Goal: Information Seeking & Learning: Compare options

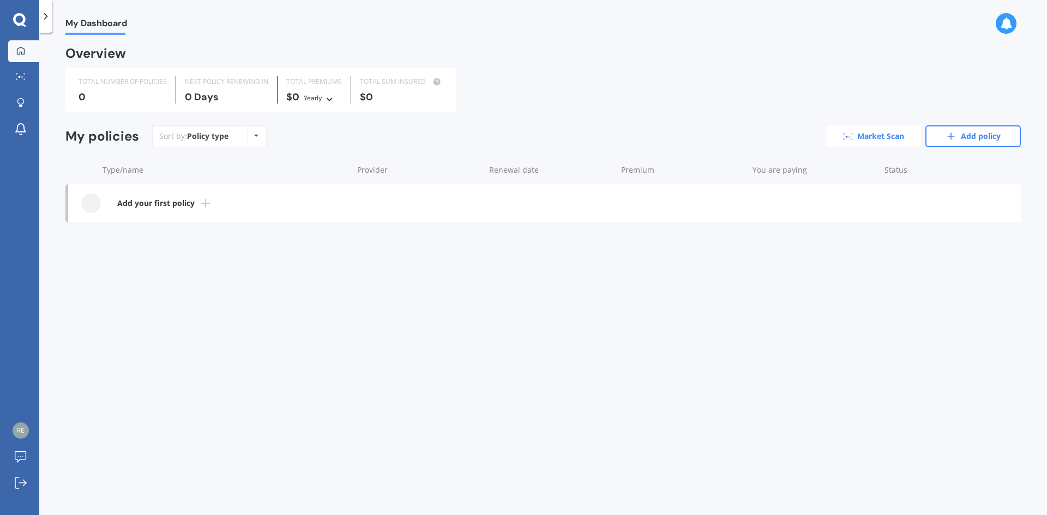
click at [857, 136] on link "Market Scan" at bounding box center [873, 136] width 95 height 22
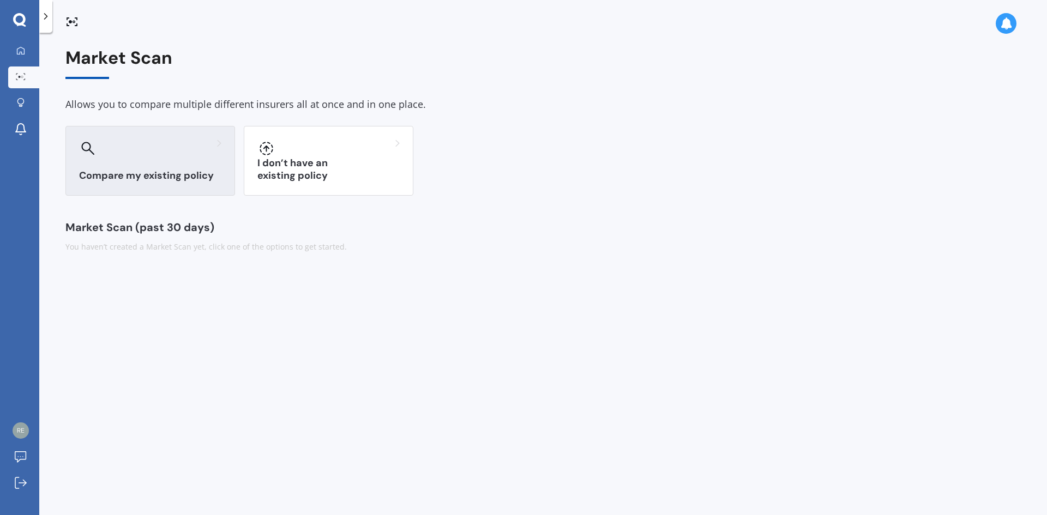
click at [155, 169] on div "Compare my existing policy" at bounding box center [150, 161] width 170 height 70
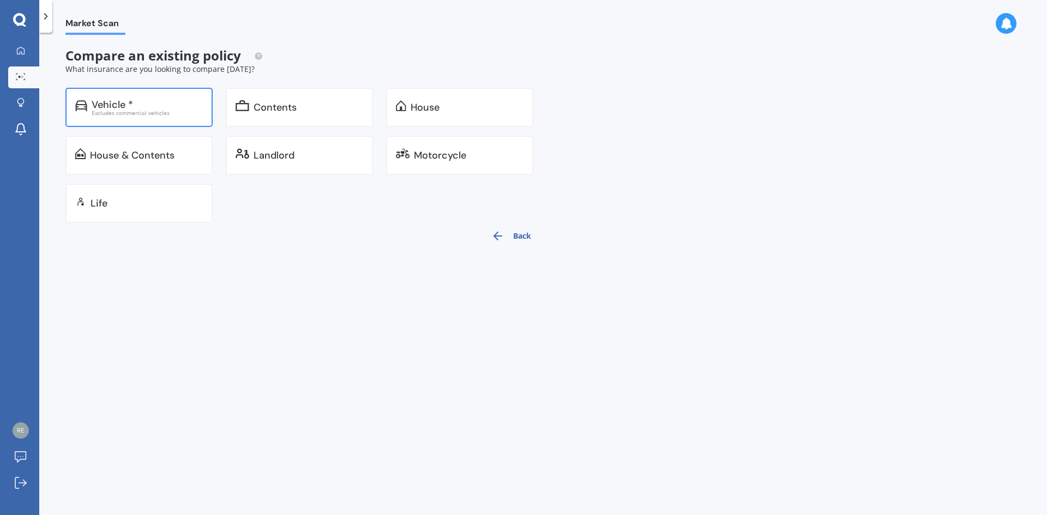
click at [144, 107] on div "Vehicle *" at bounding box center [147, 104] width 111 height 11
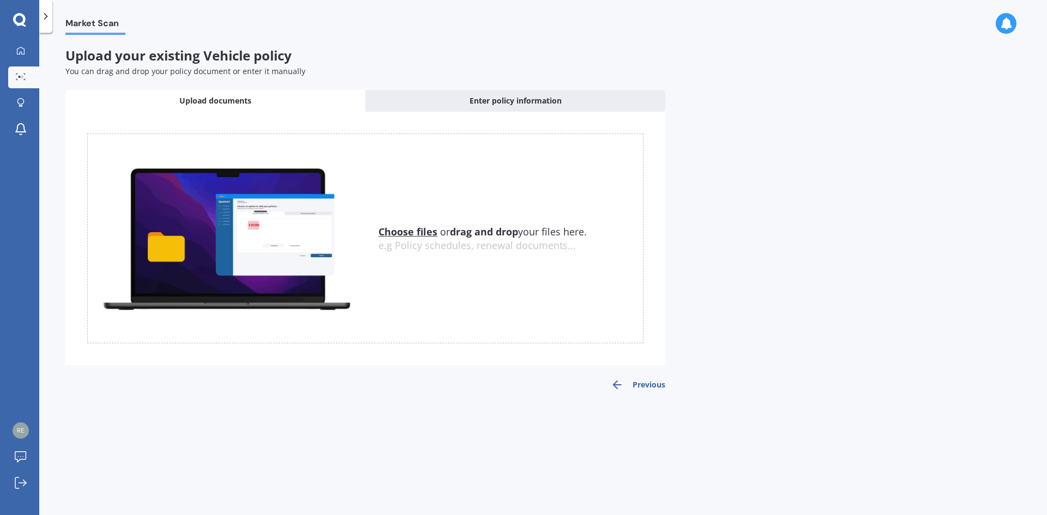
drag, startPoint x: 484, startPoint y: 277, endPoint x: 452, endPoint y: 287, distance: 33.6
click at [452, 287] on div "Choose files or drag and drop your files here. Choose files or photos e.g Polic…" at bounding box center [365, 239] width 556 height 210
click at [402, 229] on u "Choose files" at bounding box center [408, 231] width 59 height 13
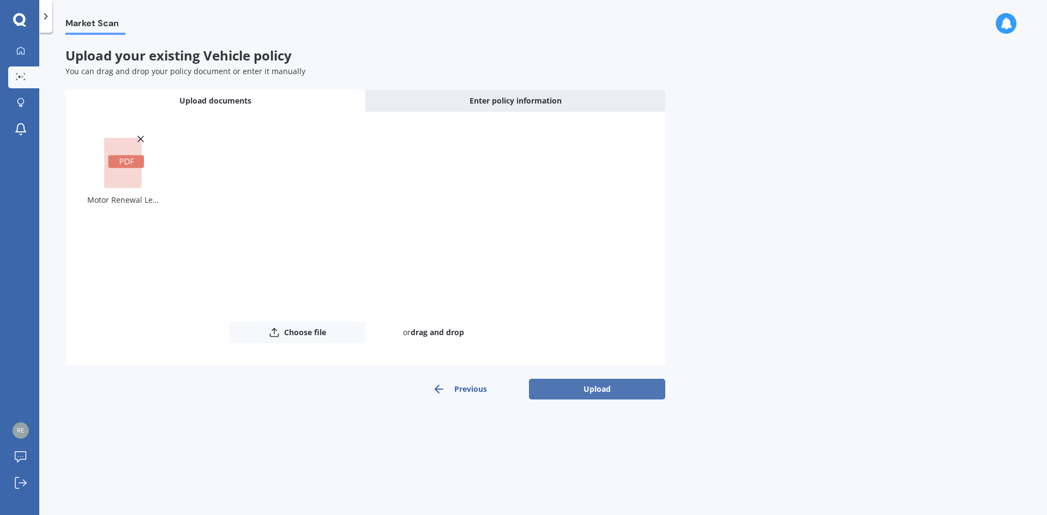
click at [633, 387] on button "Upload" at bounding box center [597, 389] width 136 height 21
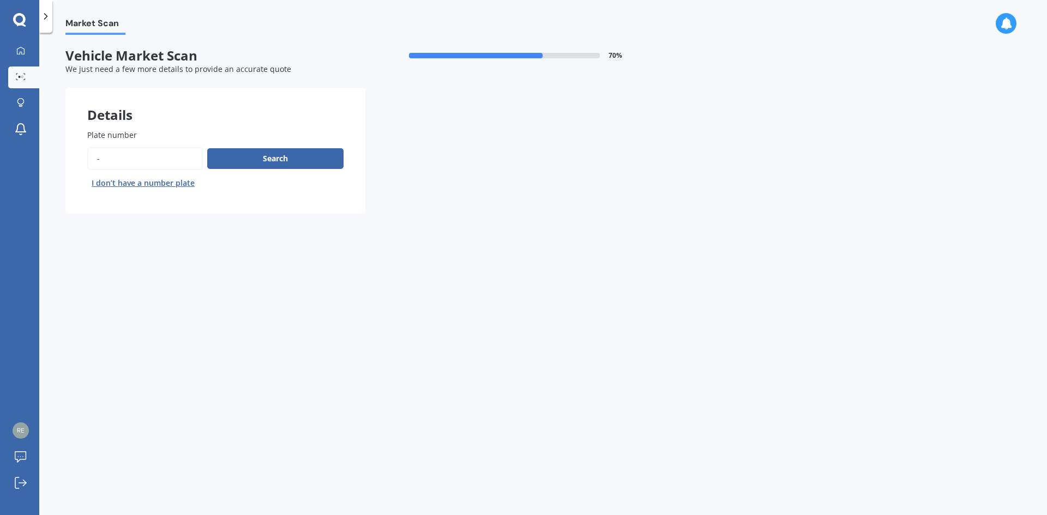
click at [122, 158] on input "Plate number" at bounding box center [145, 158] width 116 height 23
click at [127, 157] on input "Plate number" at bounding box center [145, 158] width 116 height 23
type input "PSZ489"
click at [274, 158] on button "Search" at bounding box center [275, 158] width 136 height 21
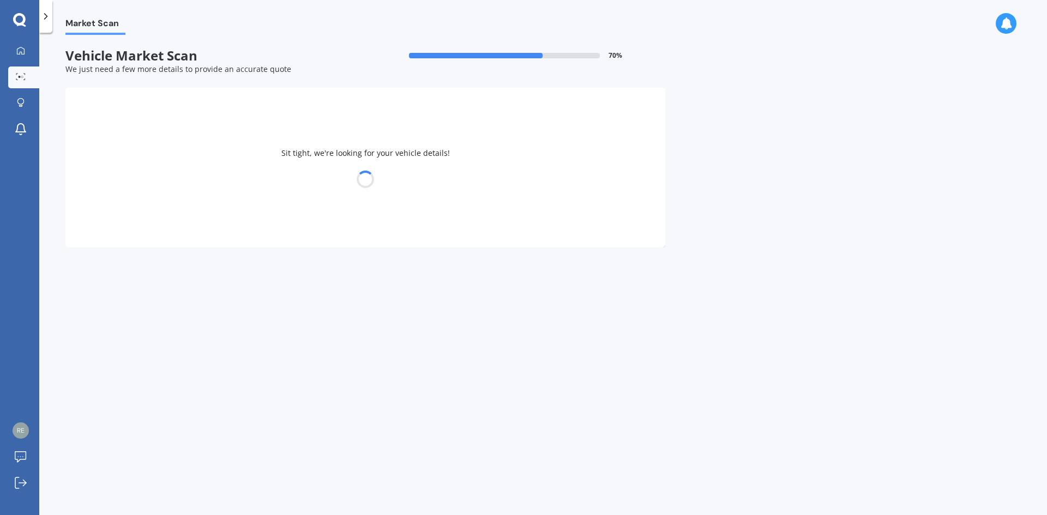
select select "HAVAL"
select select "H2"
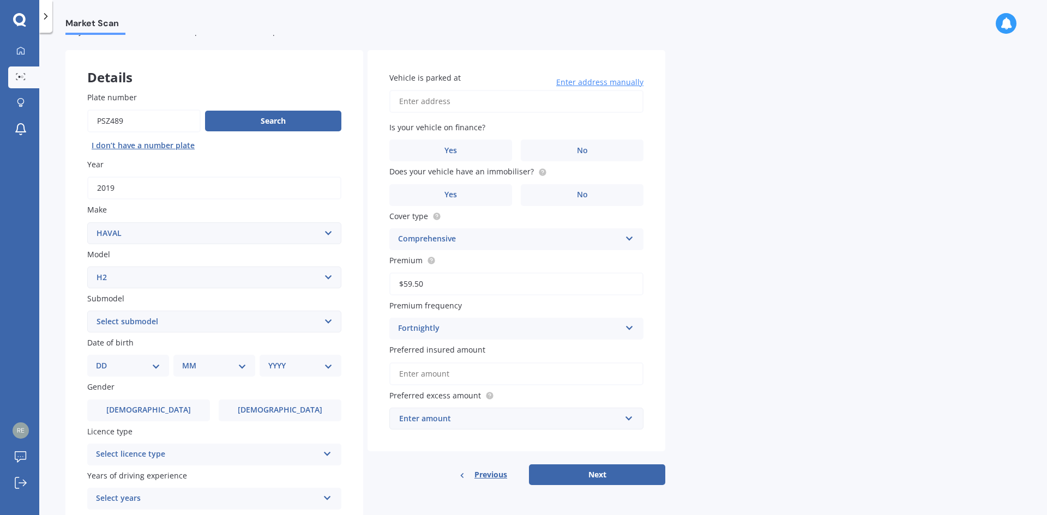
scroll to position [55, 0]
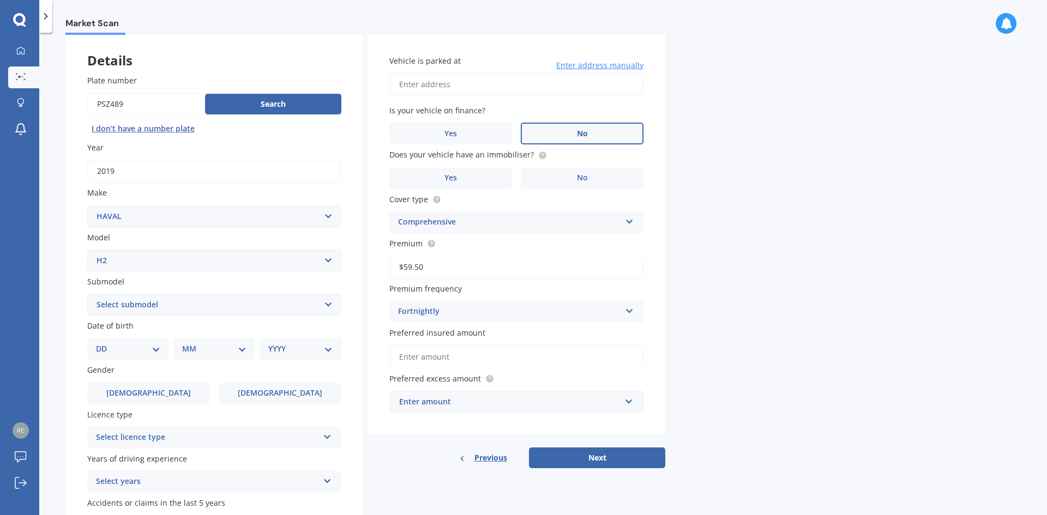
click at [592, 130] on label "No" at bounding box center [582, 134] width 123 height 22
click at [0, 0] on input "No" at bounding box center [0, 0] width 0 height 0
click at [591, 177] on label "No" at bounding box center [582, 178] width 123 height 22
click at [0, 0] on input "No" at bounding box center [0, 0] width 0 height 0
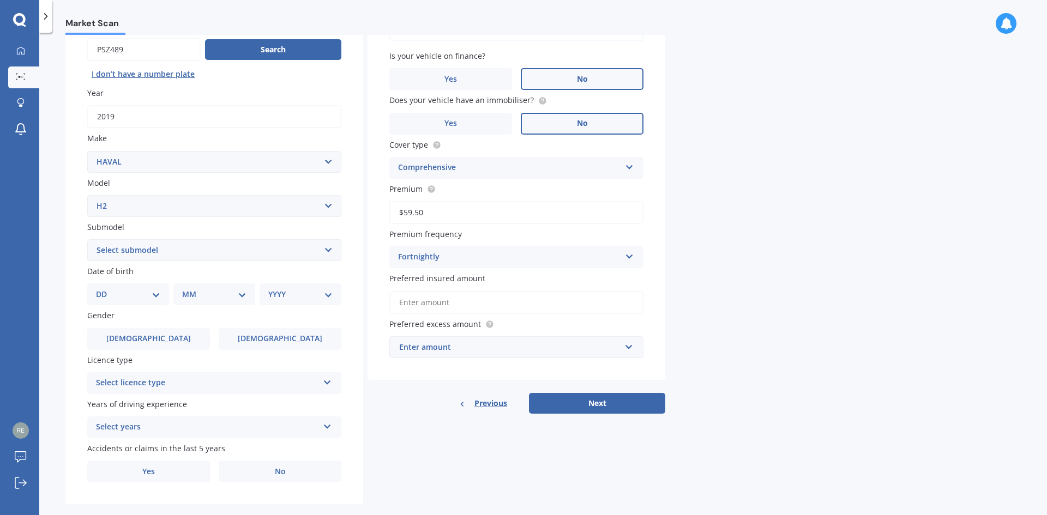
scroll to position [127, 0]
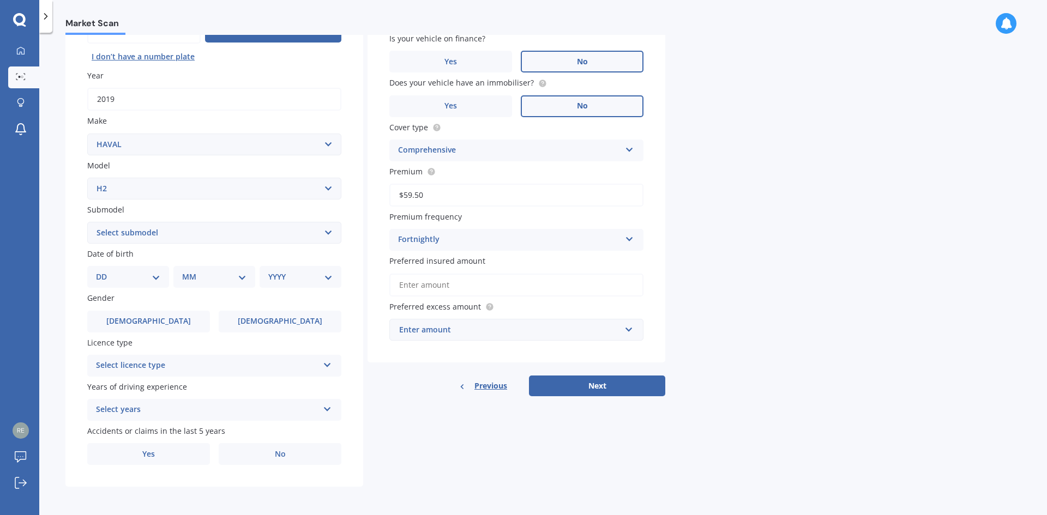
click at [161, 229] on select "Select submodel Lux Premium" at bounding box center [214, 233] width 254 height 22
select select "LUX"
click at [87, 222] on select "Select submodel Lux Premium" at bounding box center [214, 233] width 254 height 22
click at [151, 281] on select "DD 01 02 03 04 05 06 07 08 09 10 11 12 13 14 15 16 17 18 19 20 21 22 23 24 25 2…" at bounding box center [128, 277] width 64 height 12
select select "26"
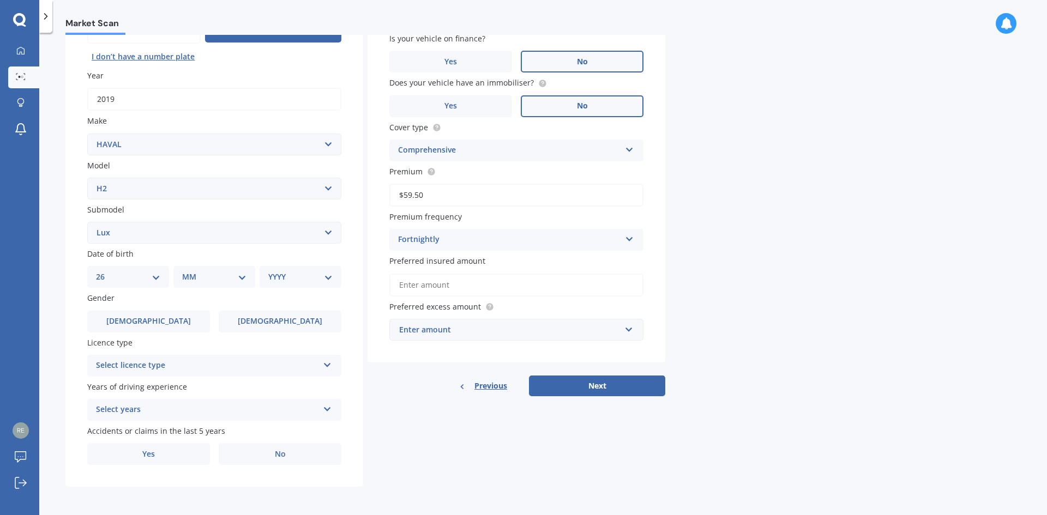
click at [105, 271] on select "DD 01 02 03 04 05 06 07 08 09 10 11 12 13 14 15 16 17 18 19 20 21 22 23 24 25 2…" at bounding box center [128, 277] width 64 height 12
click at [203, 274] on select "MM 01 02 03 04 05 06 07 08 09 10 11 12" at bounding box center [217, 277] width 60 height 12
select select "02"
click at [187, 271] on select "MM 01 02 03 04 05 06 07 08 09 10 11 12" at bounding box center [217, 277] width 60 height 12
click at [292, 281] on select "YYYY 2025 2024 2023 2022 2021 2020 2019 2018 2017 2016 2015 2014 2013 2012 2011…" at bounding box center [298, 277] width 60 height 12
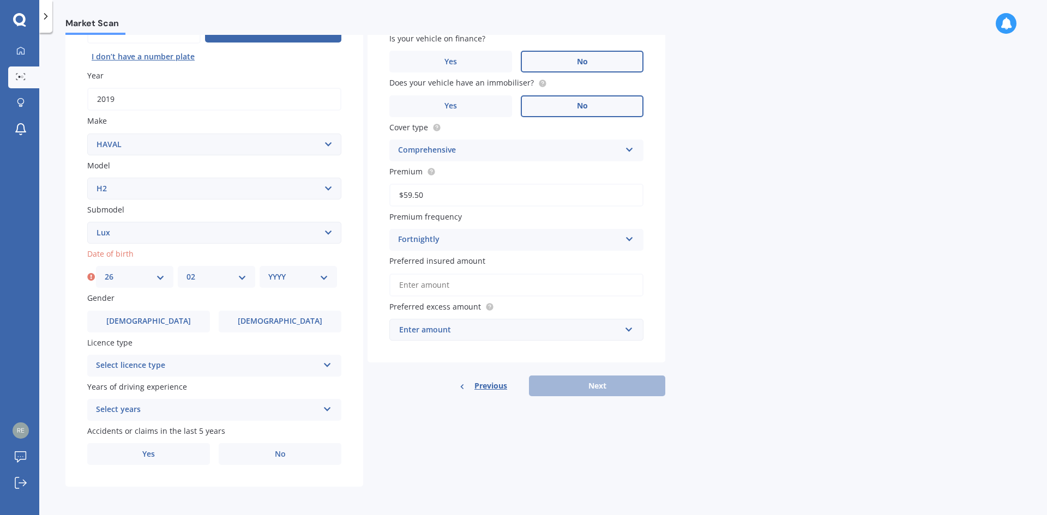
select select "1982"
click at [268, 271] on select "YYYY 2025 2024 2023 2022 2021 2020 2019 2018 2017 2016 2015 2014 2013 2012 2011…" at bounding box center [298, 277] width 60 height 12
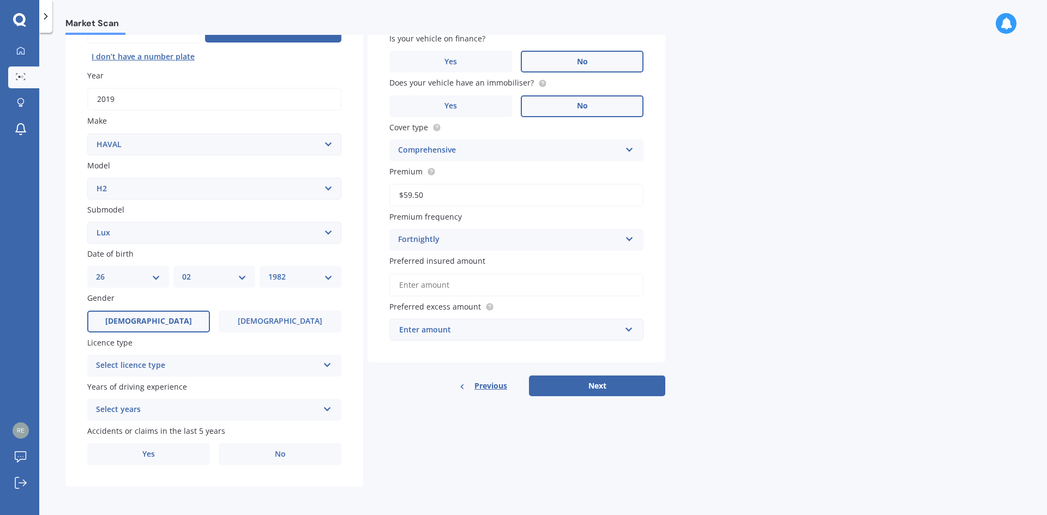
click at [154, 315] on label "[DEMOGRAPHIC_DATA]" at bounding box center [148, 322] width 123 height 22
click at [0, 0] on input "[DEMOGRAPHIC_DATA]" at bounding box center [0, 0] width 0 height 0
click at [181, 371] on div "Select licence type" at bounding box center [207, 365] width 223 height 13
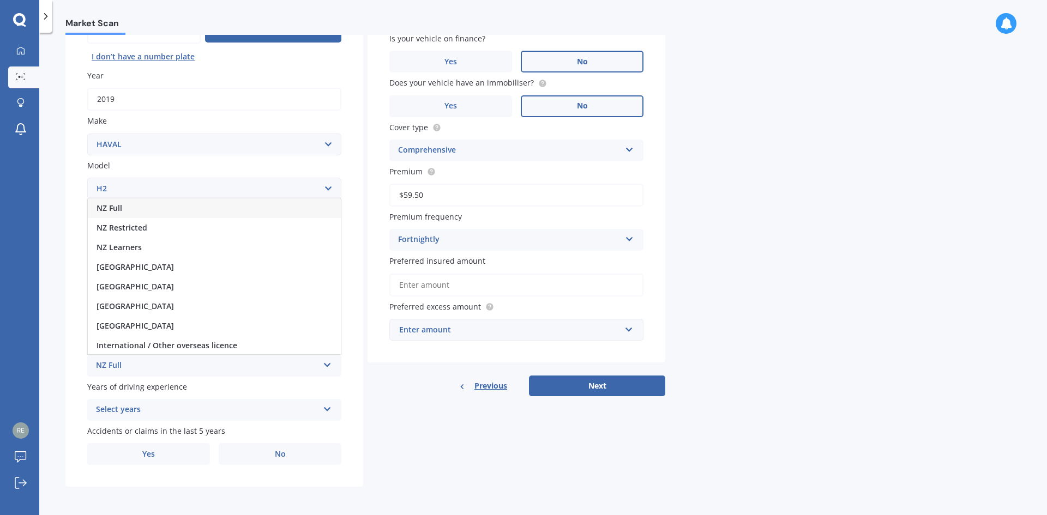
click at [151, 213] on div "NZ Full" at bounding box center [214, 209] width 253 height 20
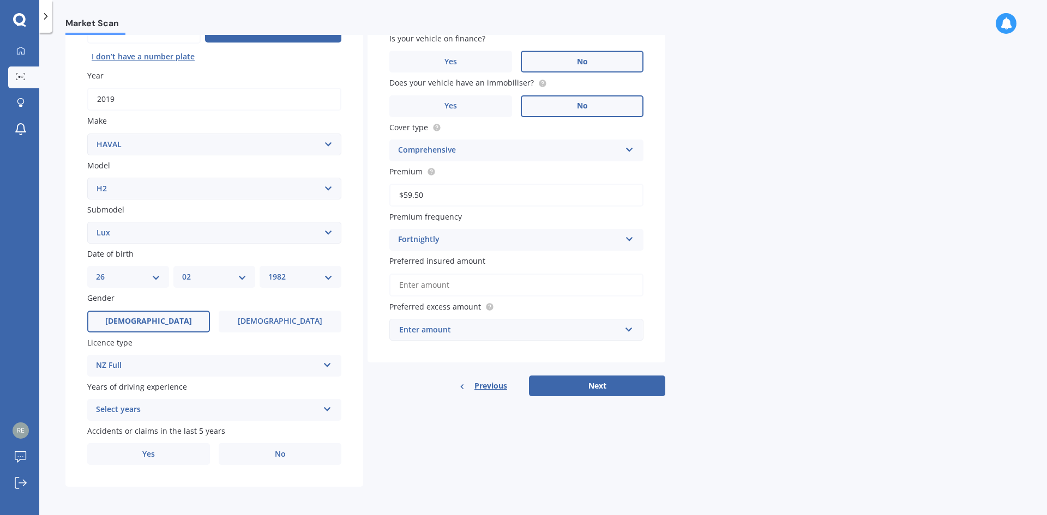
click at [176, 410] on div "Select years" at bounding box center [207, 410] width 223 height 13
click at [177, 305] on div "5 or more years" at bounding box center [214, 311] width 253 height 20
click at [169, 455] on label "Yes" at bounding box center [148, 454] width 123 height 22
click at [0, 0] on input "Yes" at bounding box center [0, 0] width 0 height 0
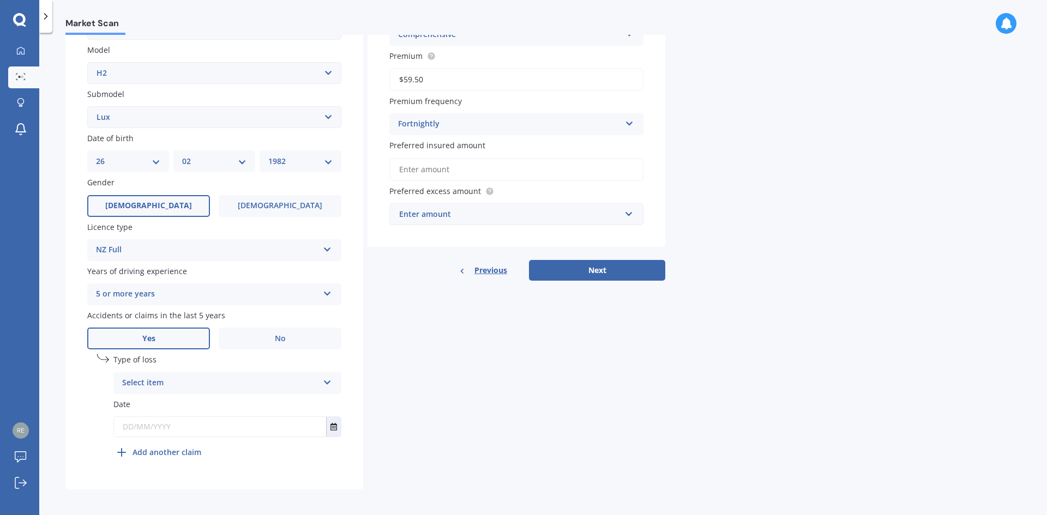
scroll to position [245, 0]
click at [266, 383] on div "Select item" at bounding box center [220, 380] width 196 height 13
click at [242, 405] on div "At fault accident" at bounding box center [227, 402] width 227 height 20
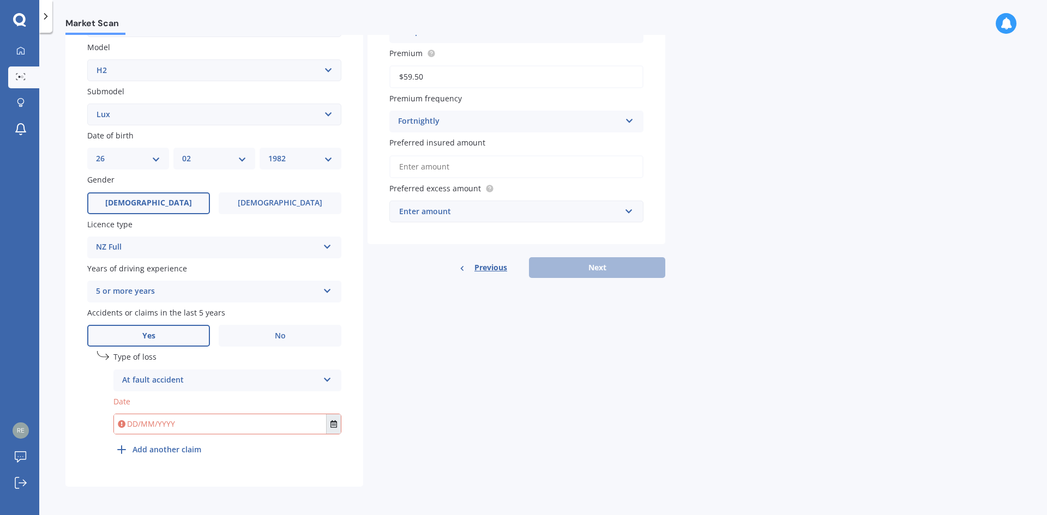
click at [339, 420] on button "Select date" at bounding box center [333, 425] width 15 height 20
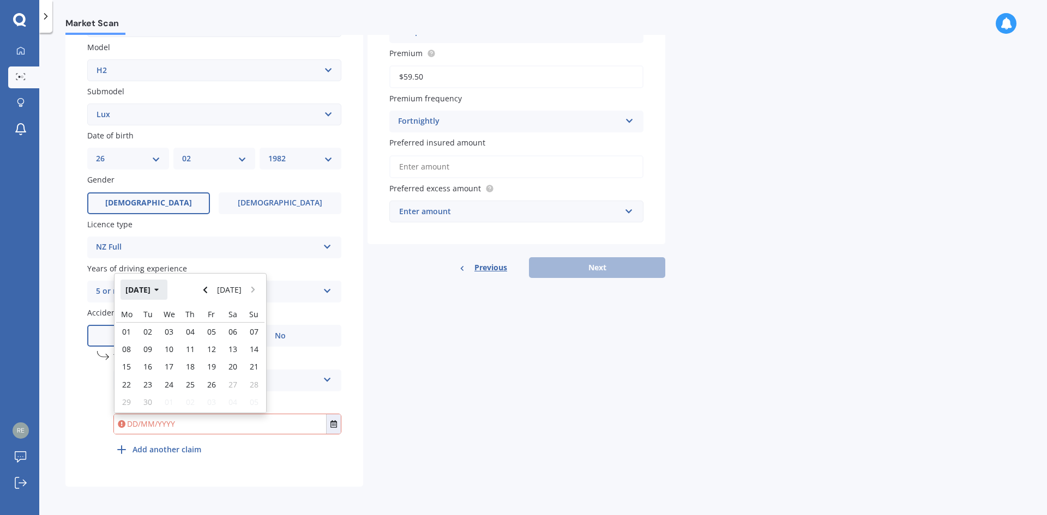
click at [163, 294] on button "[DATE]" at bounding box center [144, 290] width 47 height 20
click at [147, 291] on icon "button" at bounding box center [149, 290] width 5 height 8
click at [177, 356] on span "2024" at bounding box center [171, 359] width 17 height 10
click at [213, 394] on span "Nov" at bounding box center [209, 394] width 14 height 10
click at [211, 370] on span "15" at bounding box center [211, 367] width 9 height 10
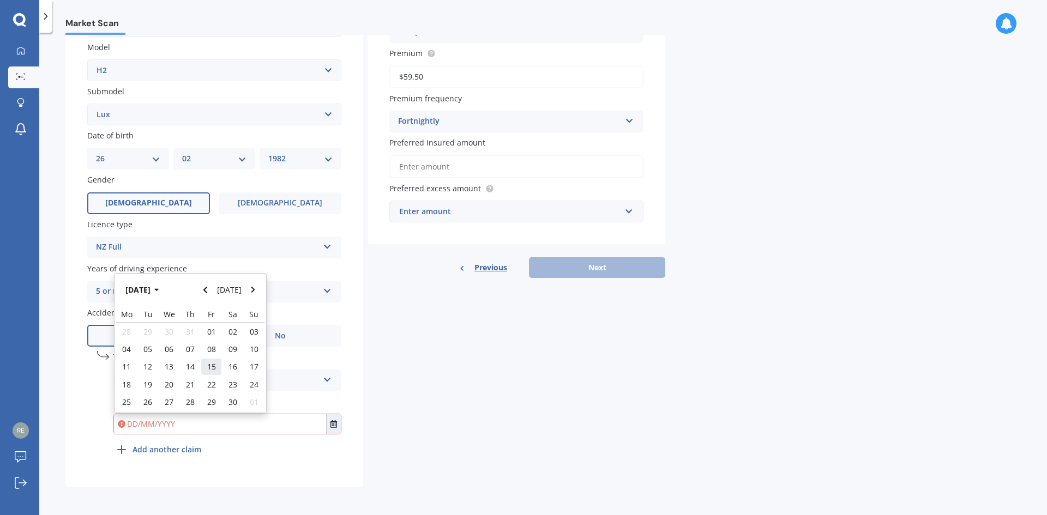
type input "[DATE]"
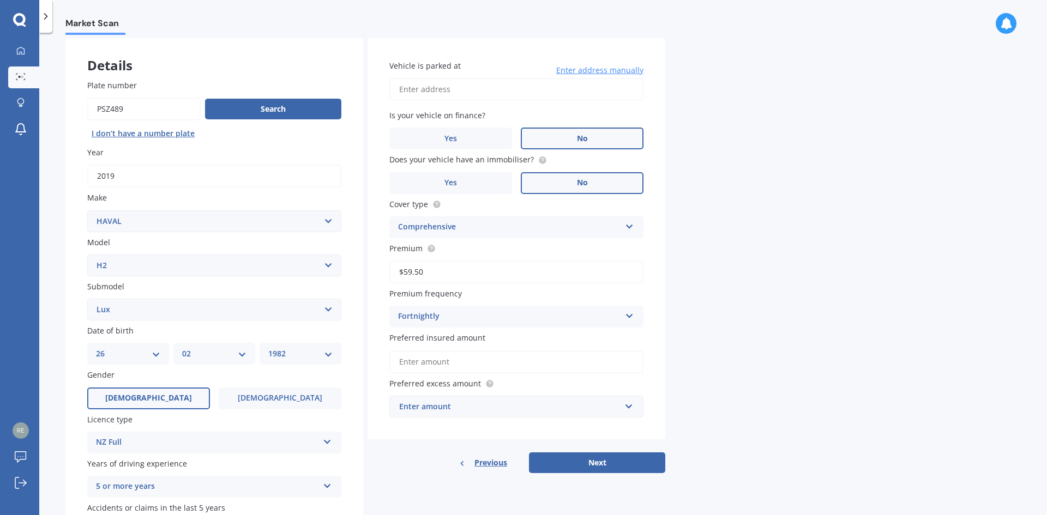
scroll to position [0, 0]
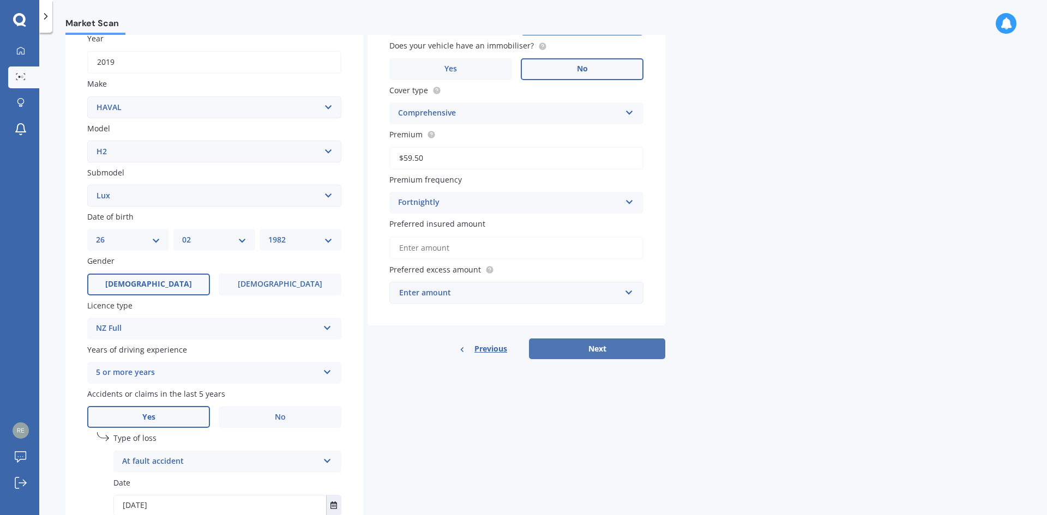
click at [579, 349] on button "Next" at bounding box center [597, 349] width 136 height 21
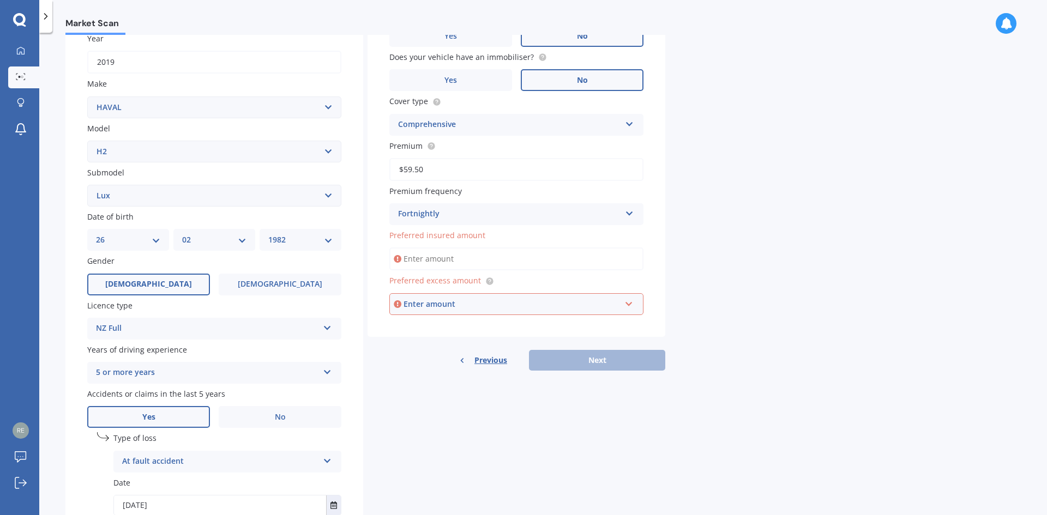
scroll to position [75, 0]
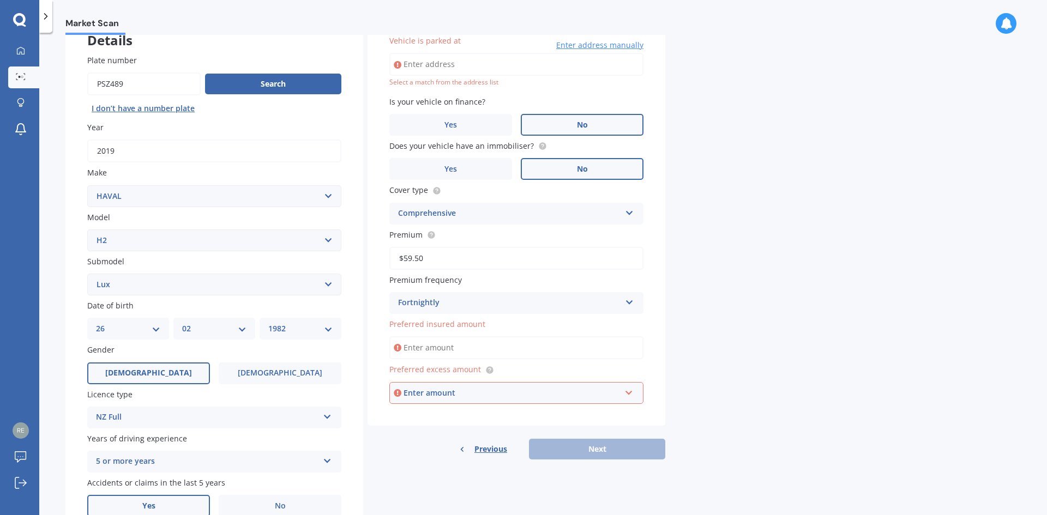
click at [442, 342] on input "Preferred insured amount" at bounding box center [516, 348] width 254 height 23
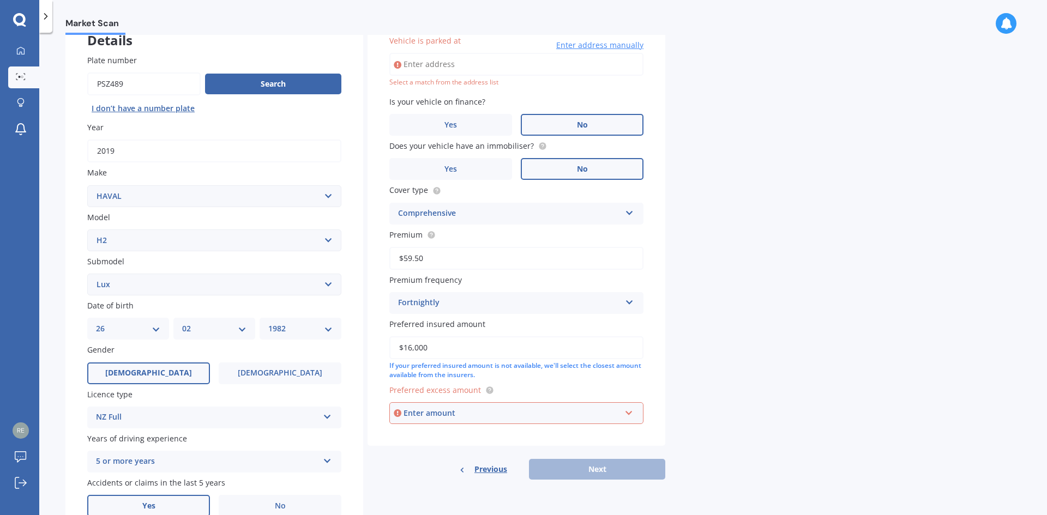
type input "$16,000"
click at [501, 419] on div "Enter amount" at bounding box center [512, 413] width 217 height 12
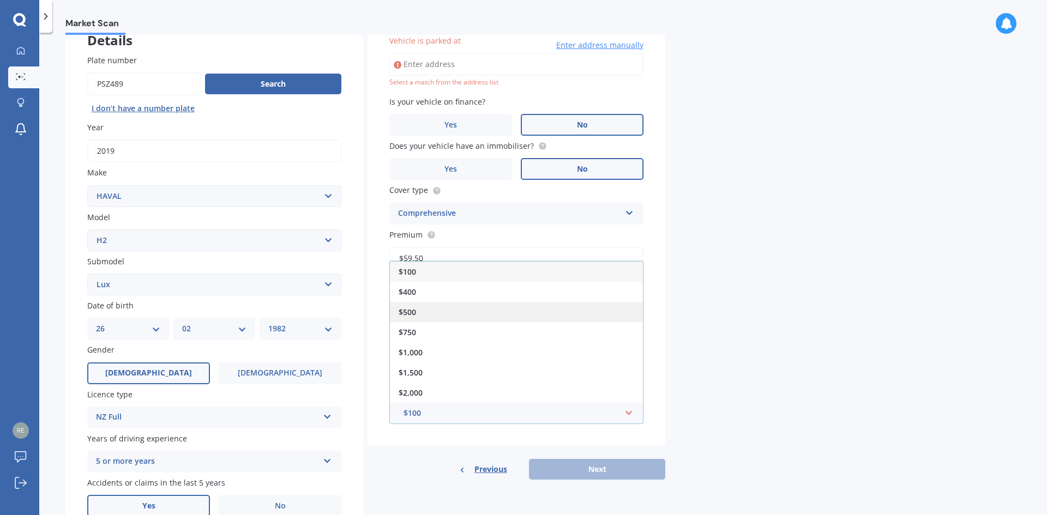
click at [476, 315] on div "$500" at bounding box center [516, 312] width 253 height 20
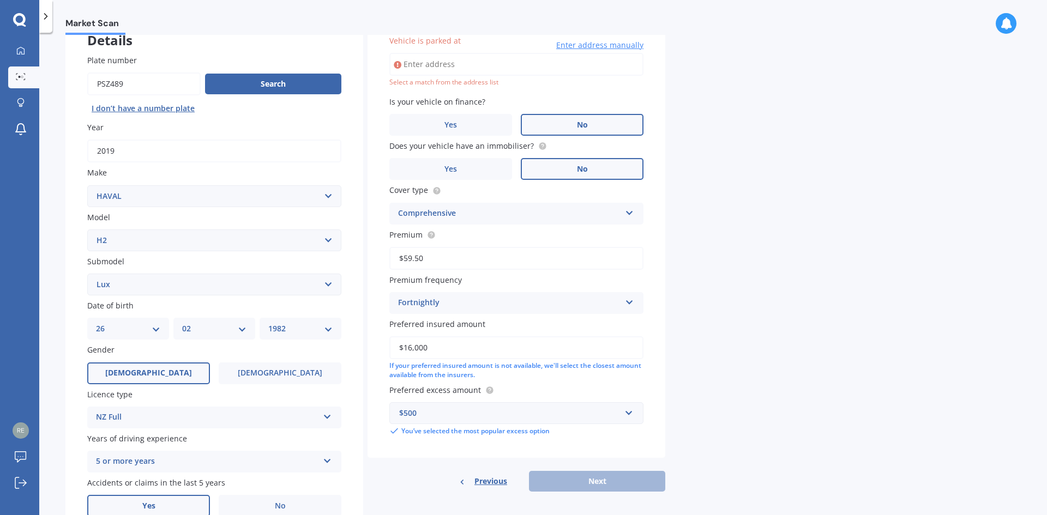
click at [594, 485] on div "Previous Next" at bounding box center [517, 481] width 298 height 21
click at [482, 63] on input "Vehicle is parked at" at bounding box center [516, 64] width 254 height 23
type input "[STREET_ADDRESS]"
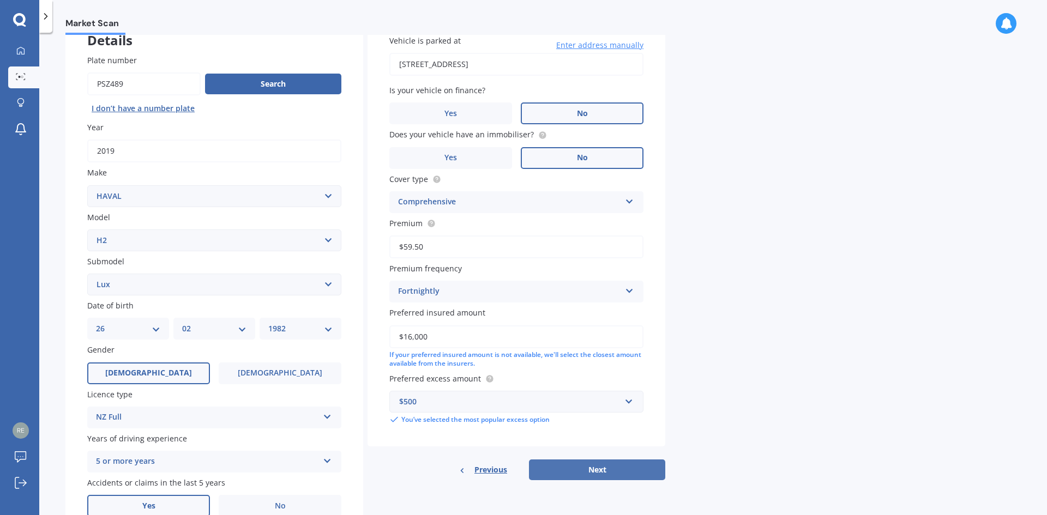
click at [590, 470] on button "Next" at bounding box center [597, 470] width 136 height 21
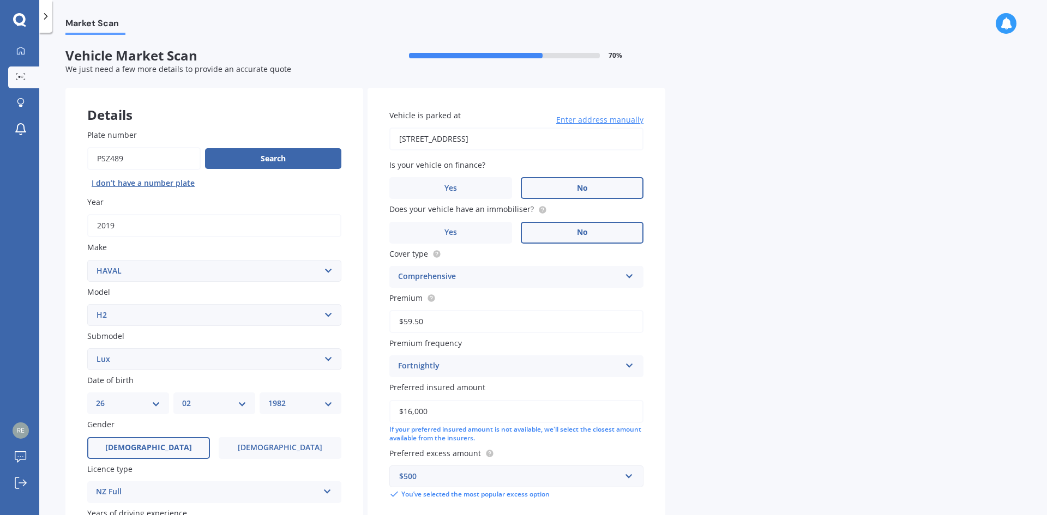
select select "26"
select select "02"
select select "1982"
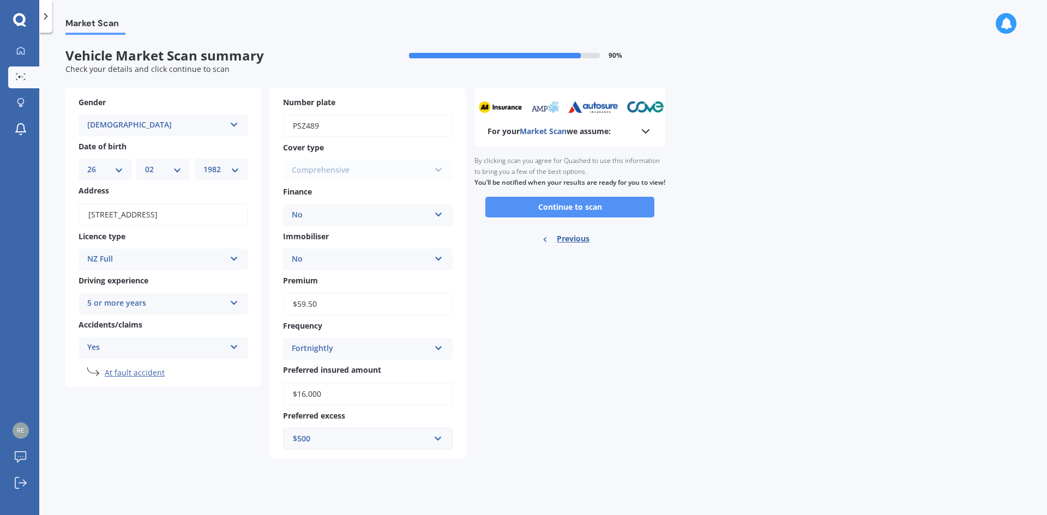
click at [574, 215] on button "Continue to scan" at bounding box center [569, 207] width 169 height 21
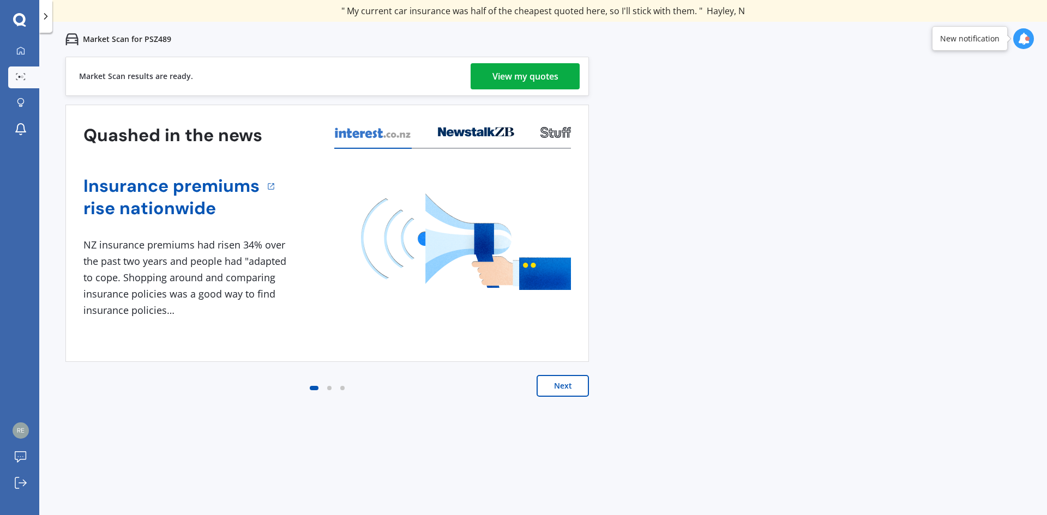
click at [541, 71] on div "View my quotes" at bounding box center [526, 76] width 66 height 26
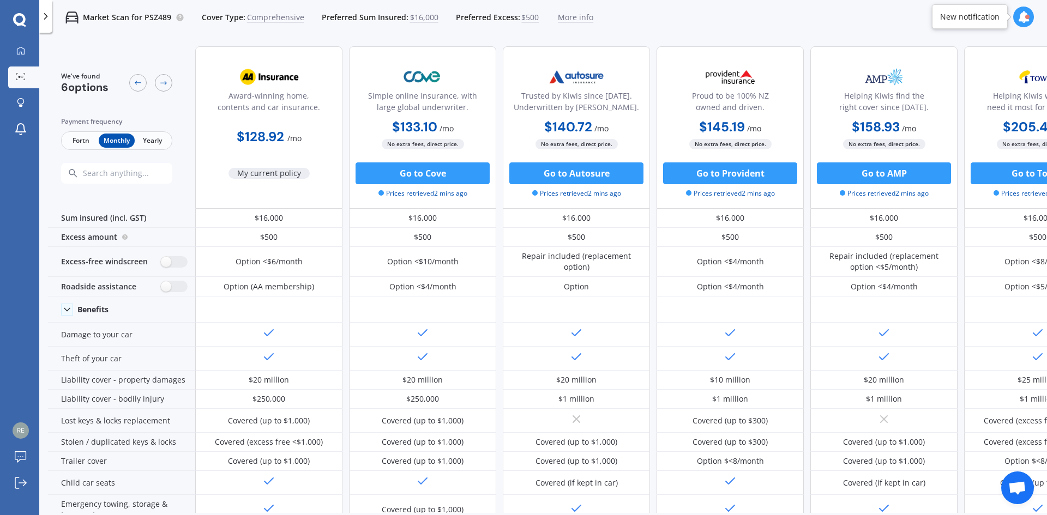
click at [85, 140] on span "Fortn" at bounding box center [80, 141] width 35 height 14
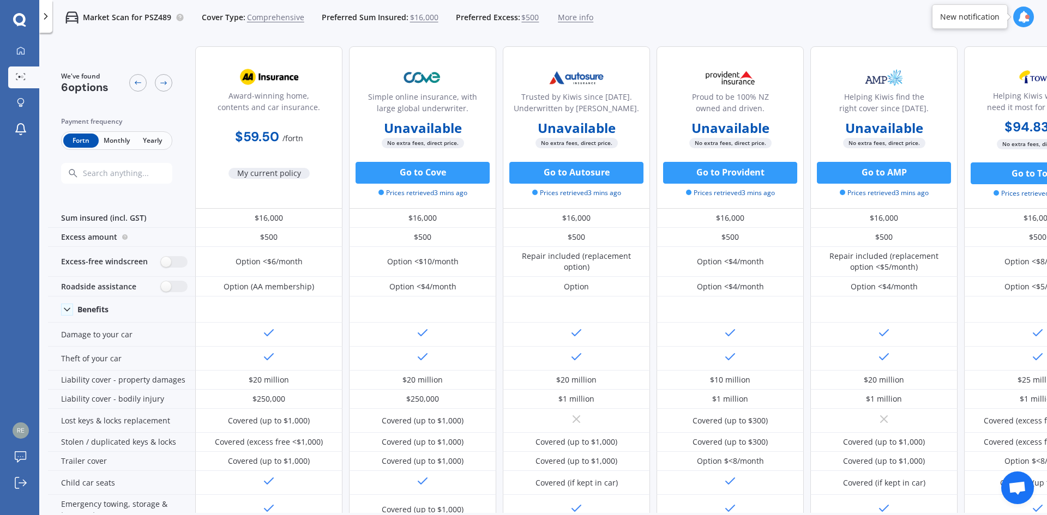
click at [112, 146] on span "Monthly" at bounding box center [116, 141] width 35 height 14
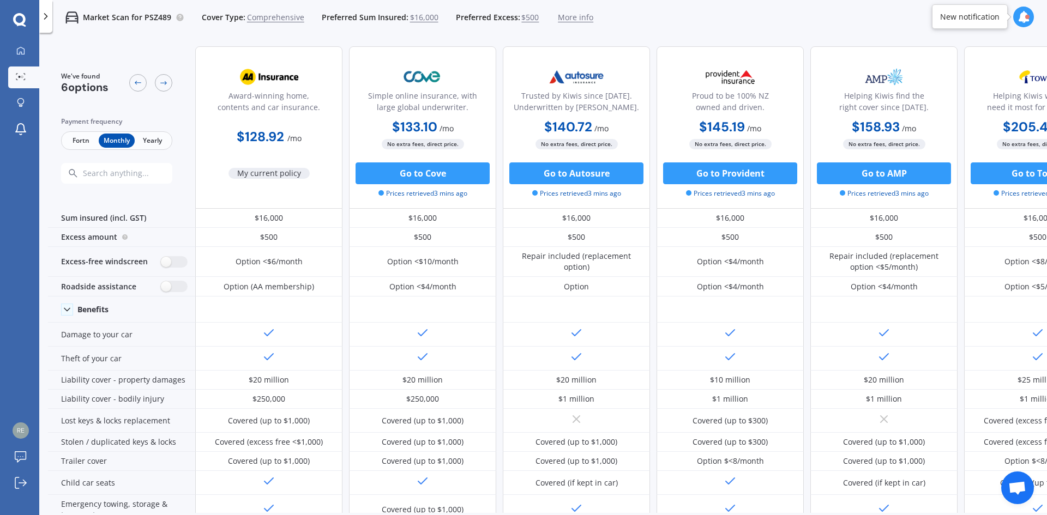
click at [146, 143] on span "Yearly" at bounding box center [152, 141] width 35 height 14
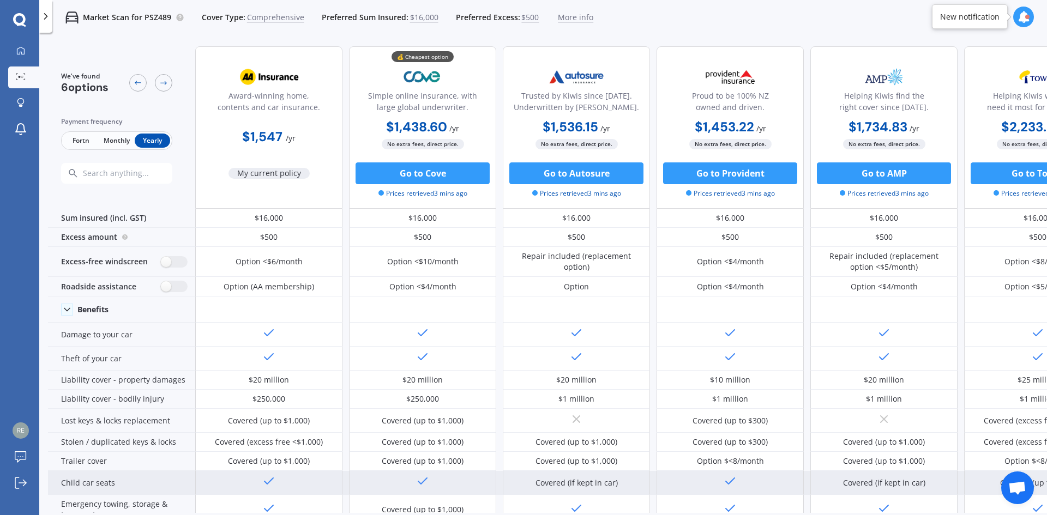
click at [68, 485] on div "Child car seats" at bounding box center [121, 483] width 147 height 24
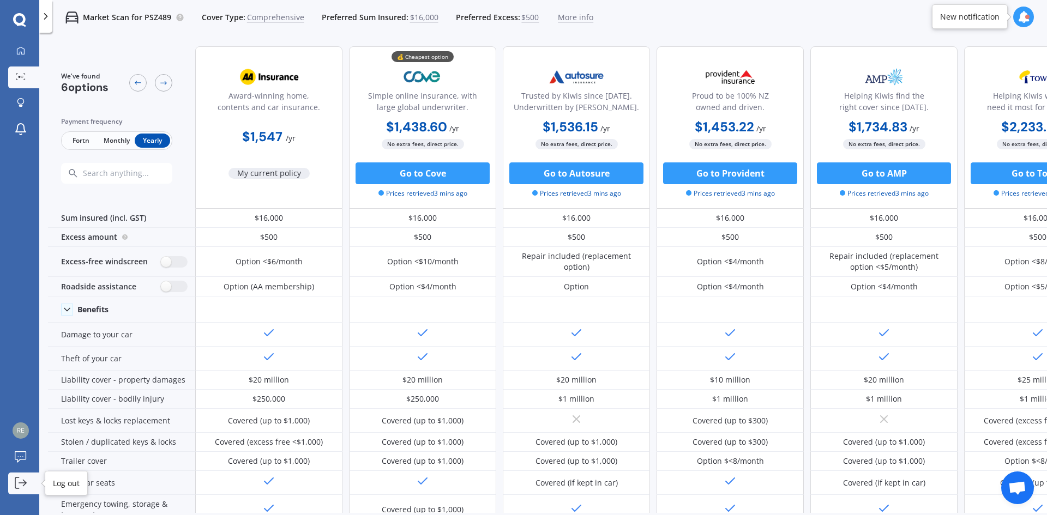
click at [11, 485] on link "Log out" at bounding box center [23, 484] width 31 height 22
